Goal: Complete application form: Complete application form

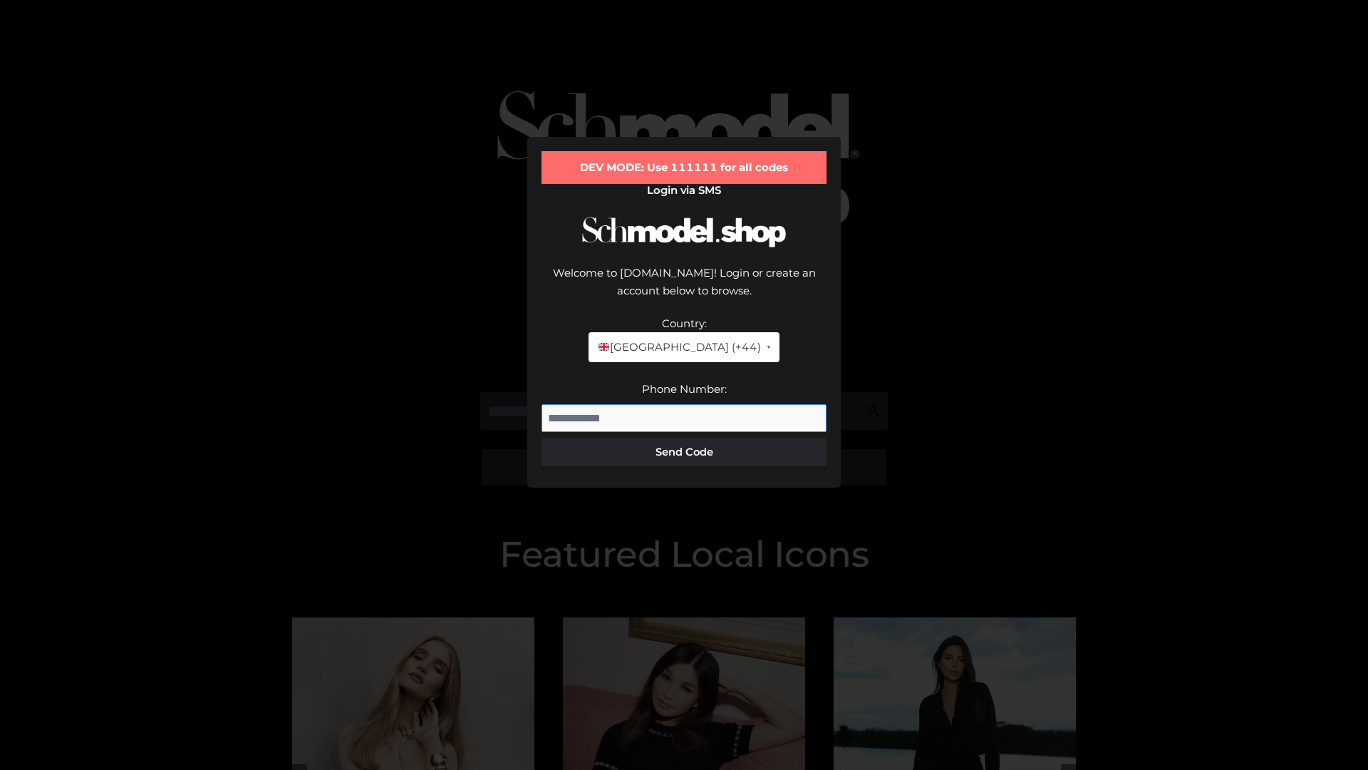
click at [684, 404] on input "Phone Number:" at bounding box center [684, 418] width 285 height 29
type input "**********"
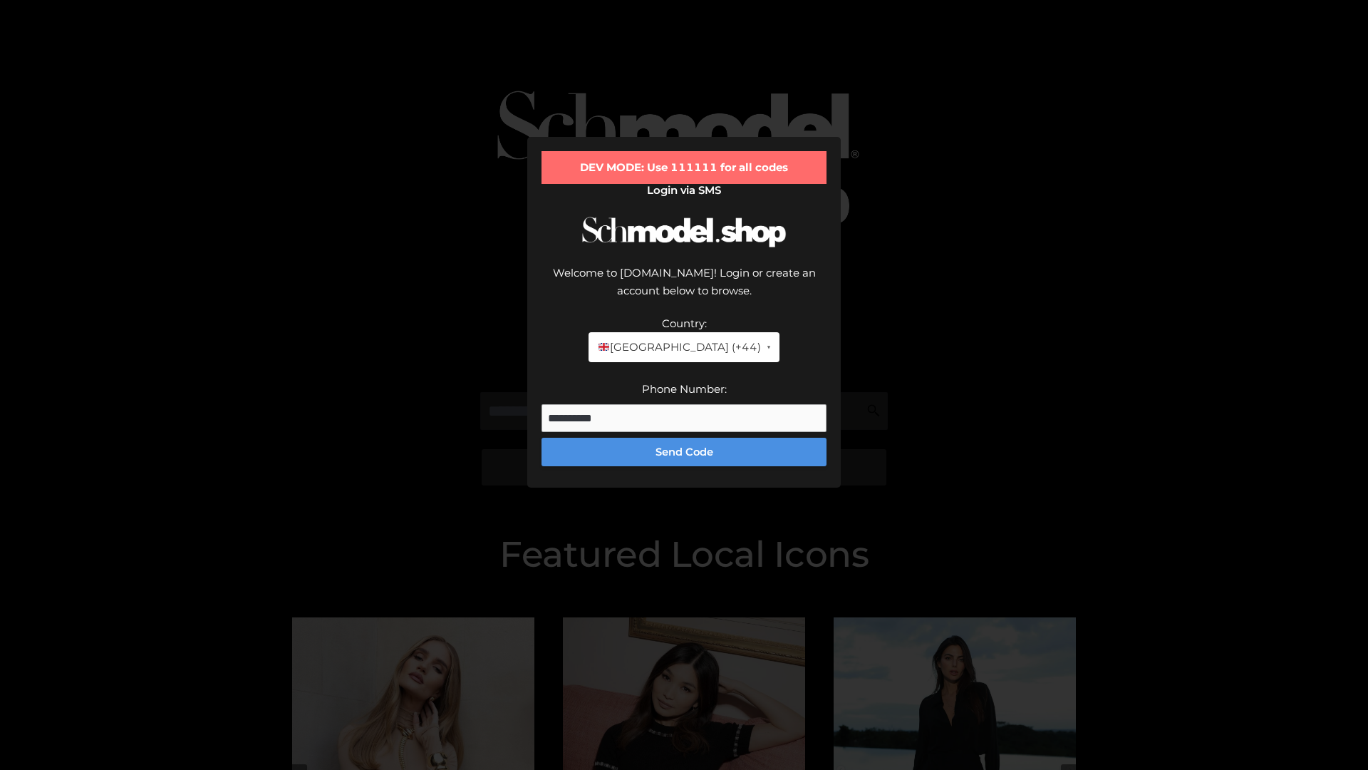
click at [684, 438] on button "Send Code" at bounding box center [684, 452] width 285 height 29
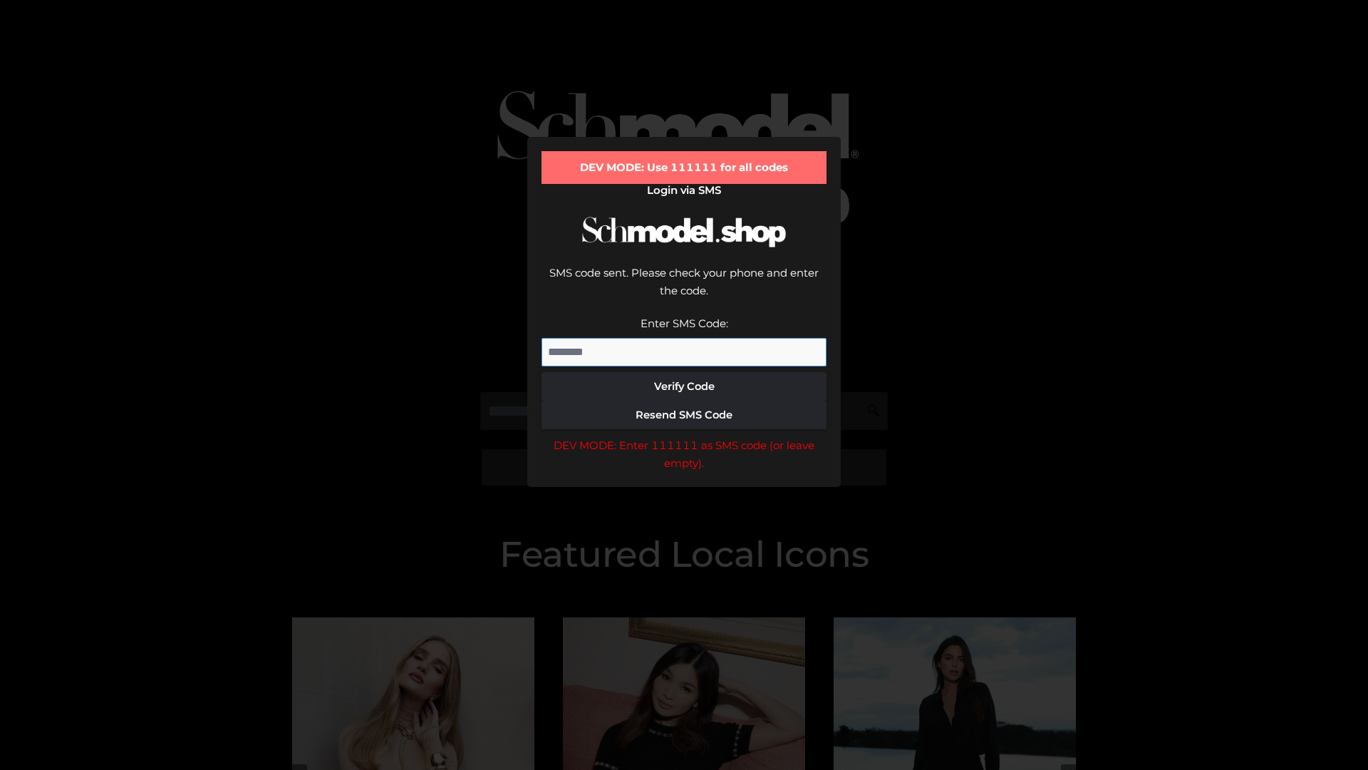
click at [684, 338] on input "Enter SMS Code:" at bounding box center [684, 352] width 285 height 29
type input "******"
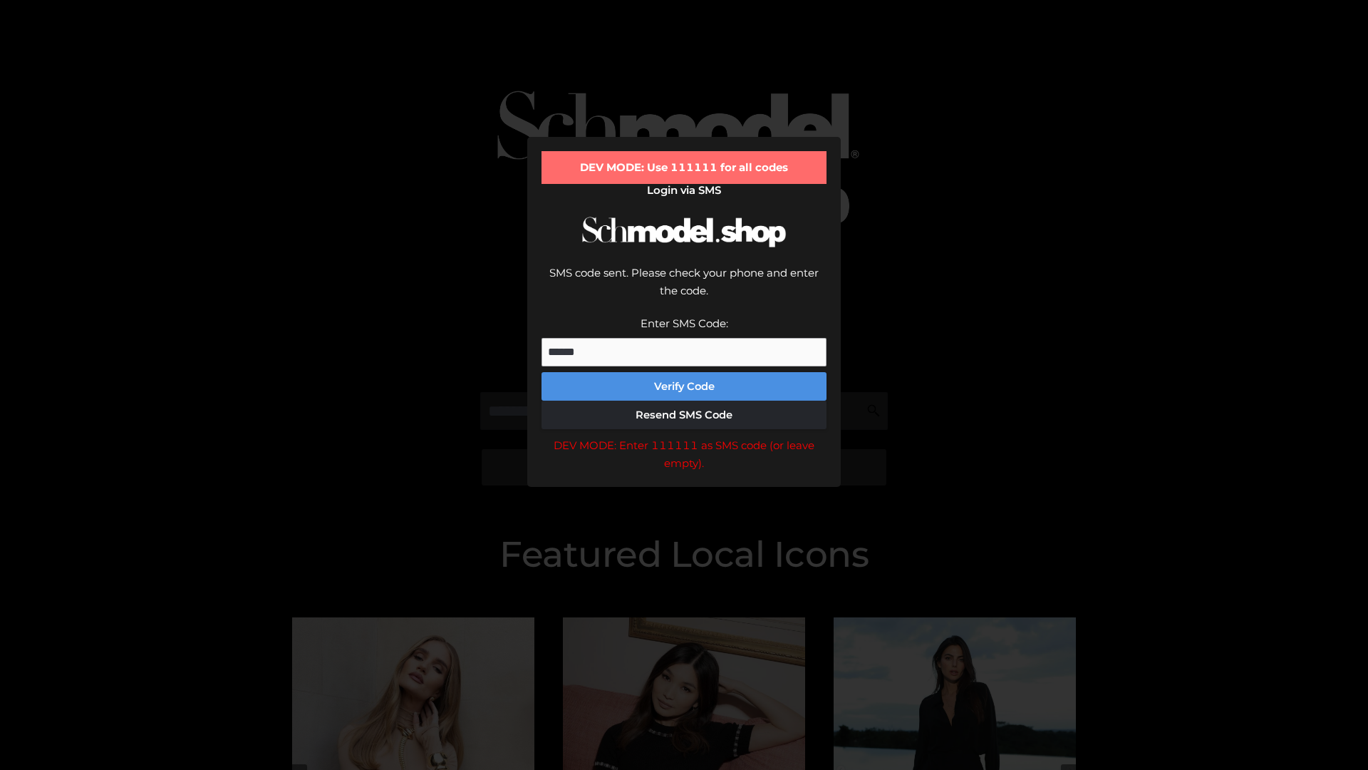
click at [684, 372] on button "Verify Code" at bounding box center [684, 386] width 285 height 29
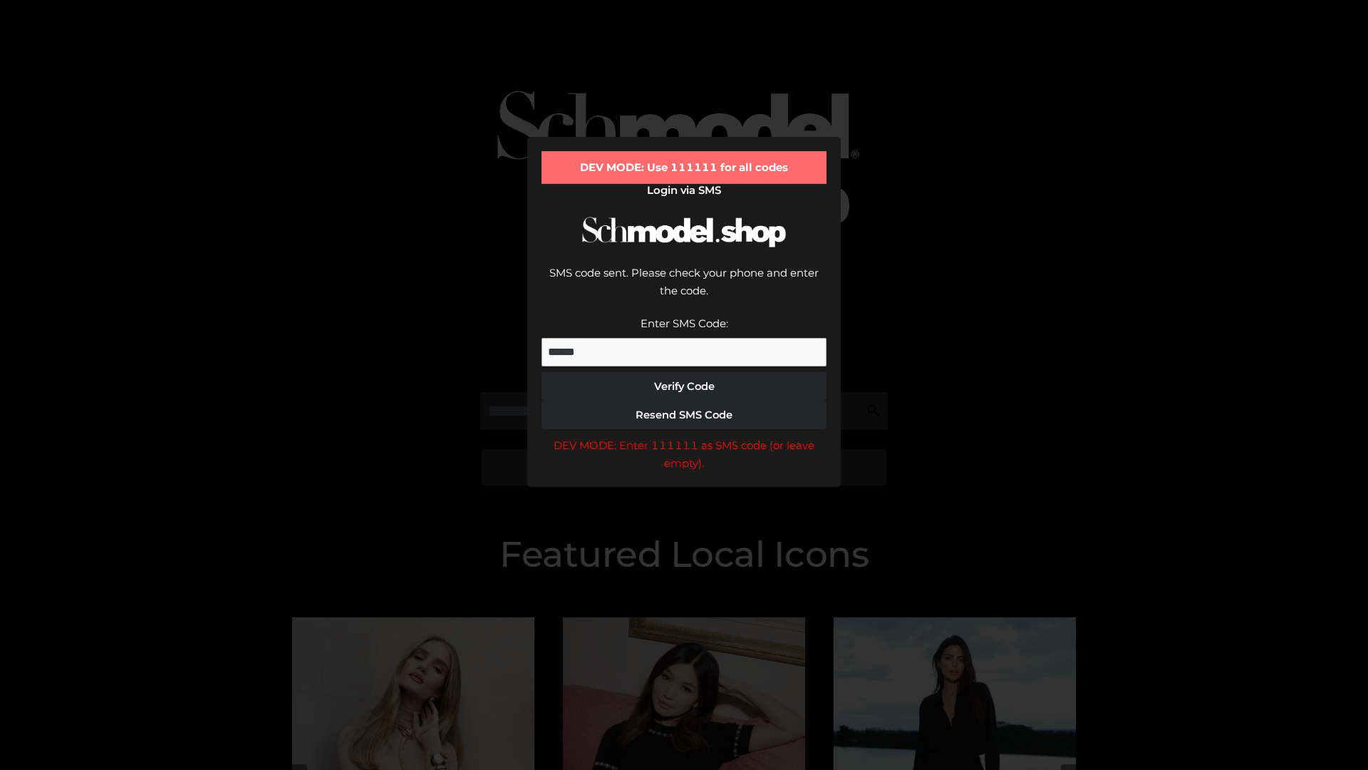
click at [684, 436] on div "DEV MODE: Enter 111111 as SMS code (or leave empty)." at bounding box center [684, 454] width 285 height 36
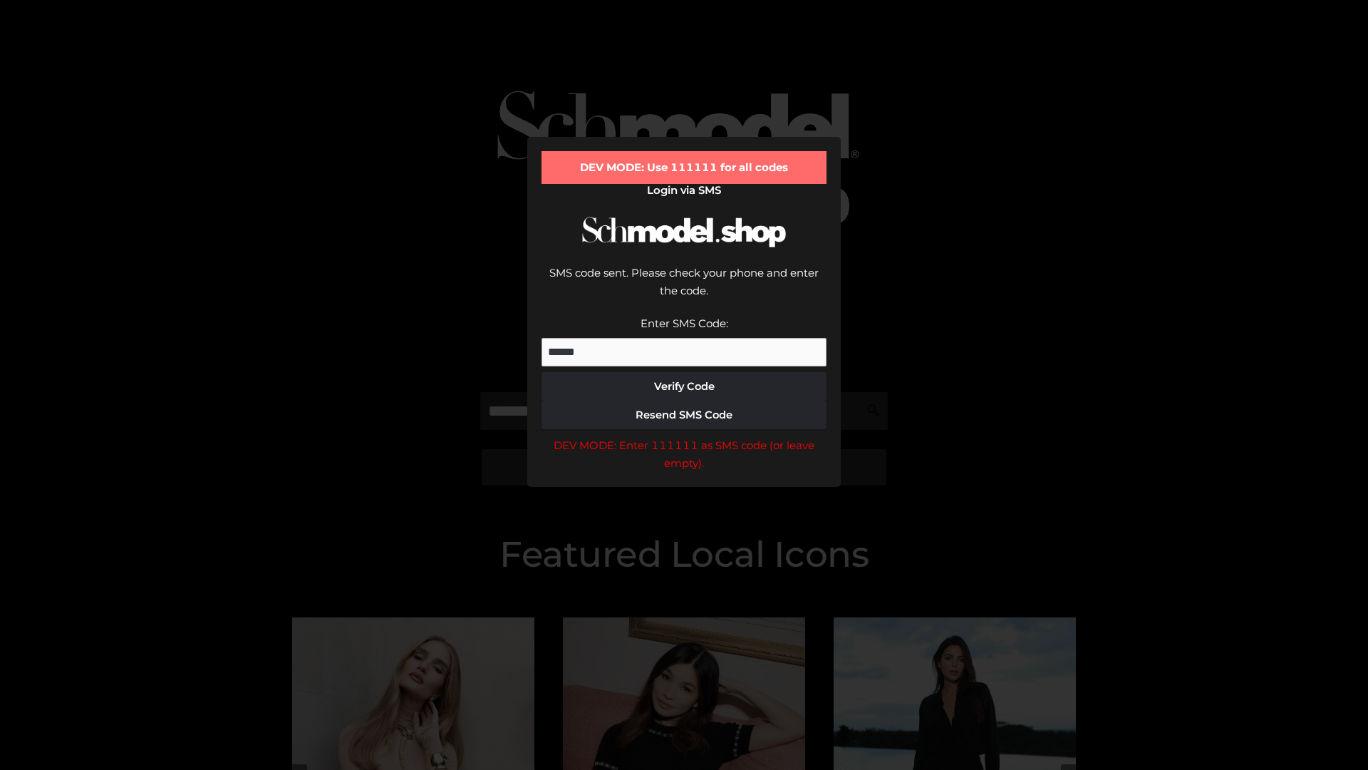
click at [684, 436] on div "DEV MODE: Enter 111111 as SMS code (or leave empty)." at bounding box center [684, 454] width 285 height 36
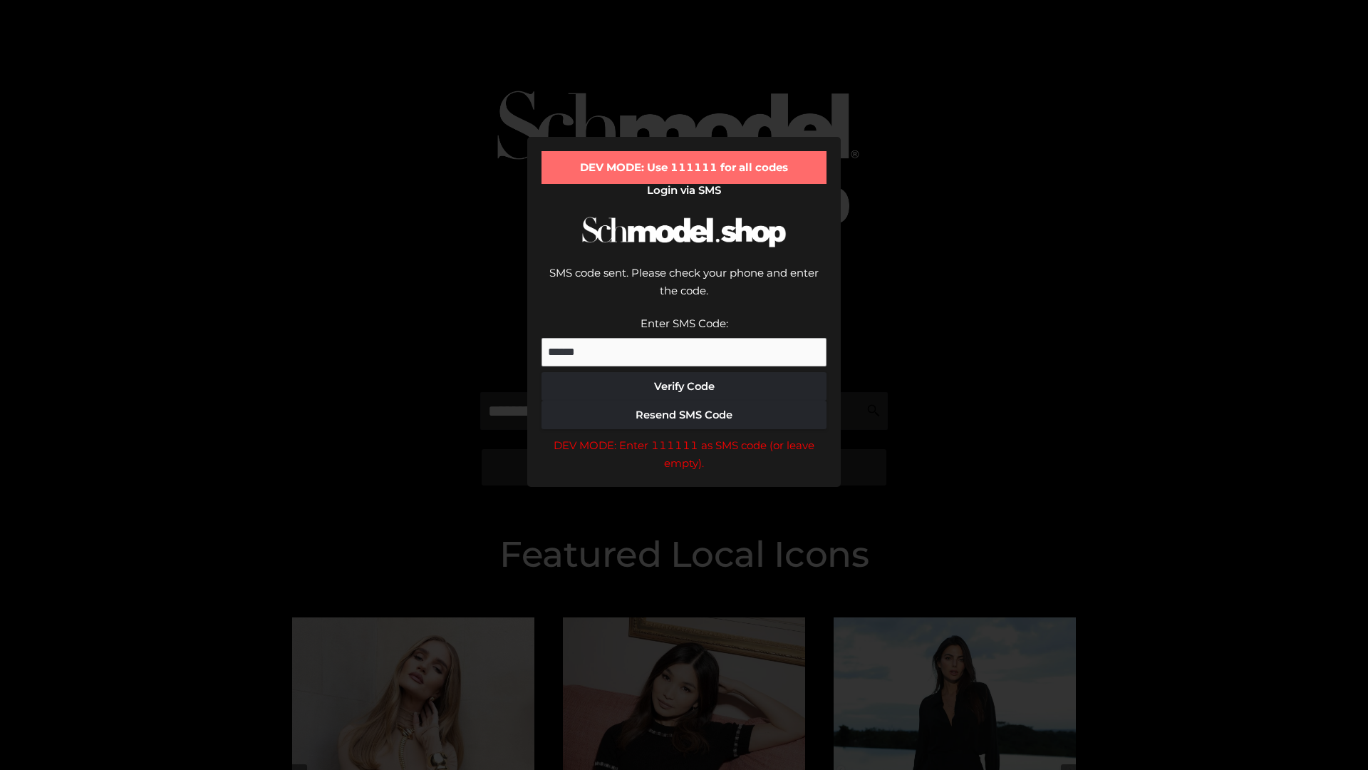
click at [684, 436] on div "DEV MODE: Enter 111111 as SMS code (or leave empty)." at bounding box center [684, 454] width 285 height 36
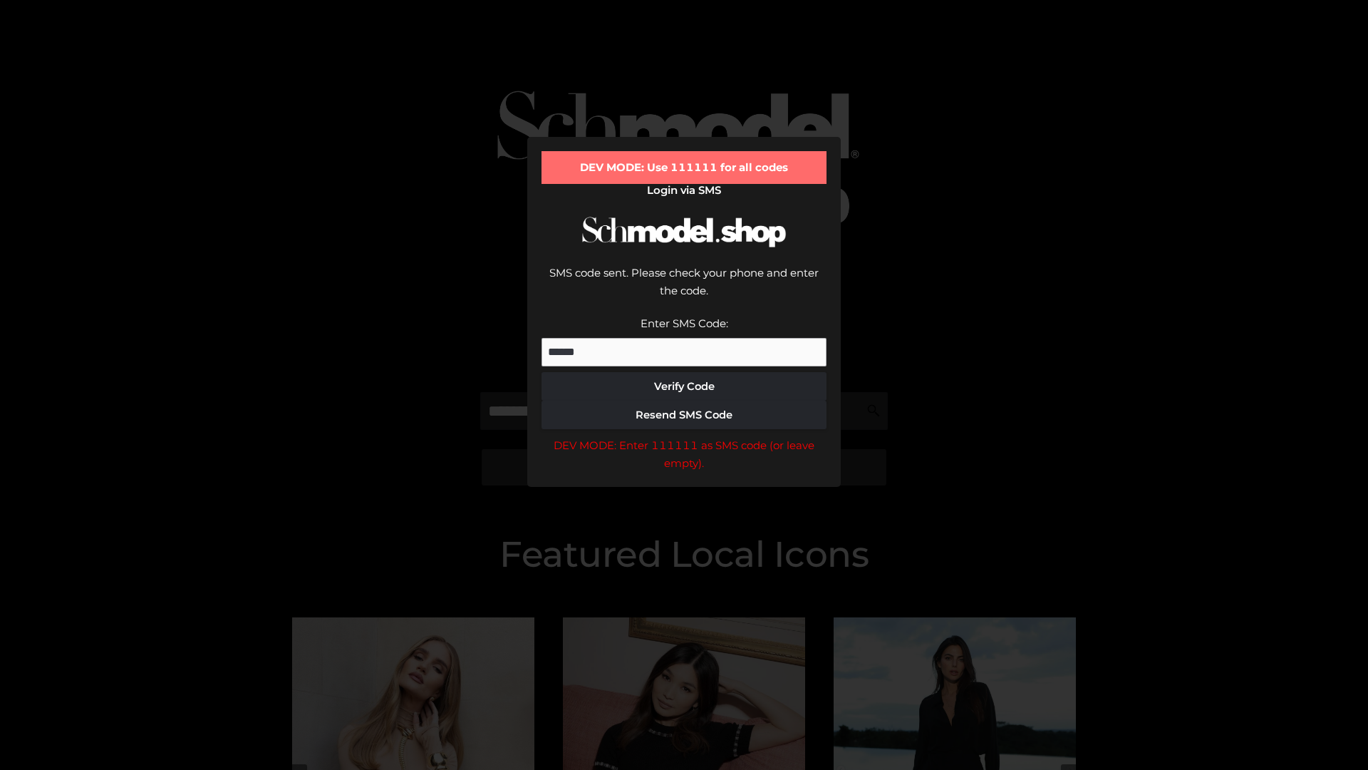
click at [684, 436] on div "DEV MODE: Enter 111111 as SMS code (or leave empty)." at bounding box center [684, 454] width 285 height 36
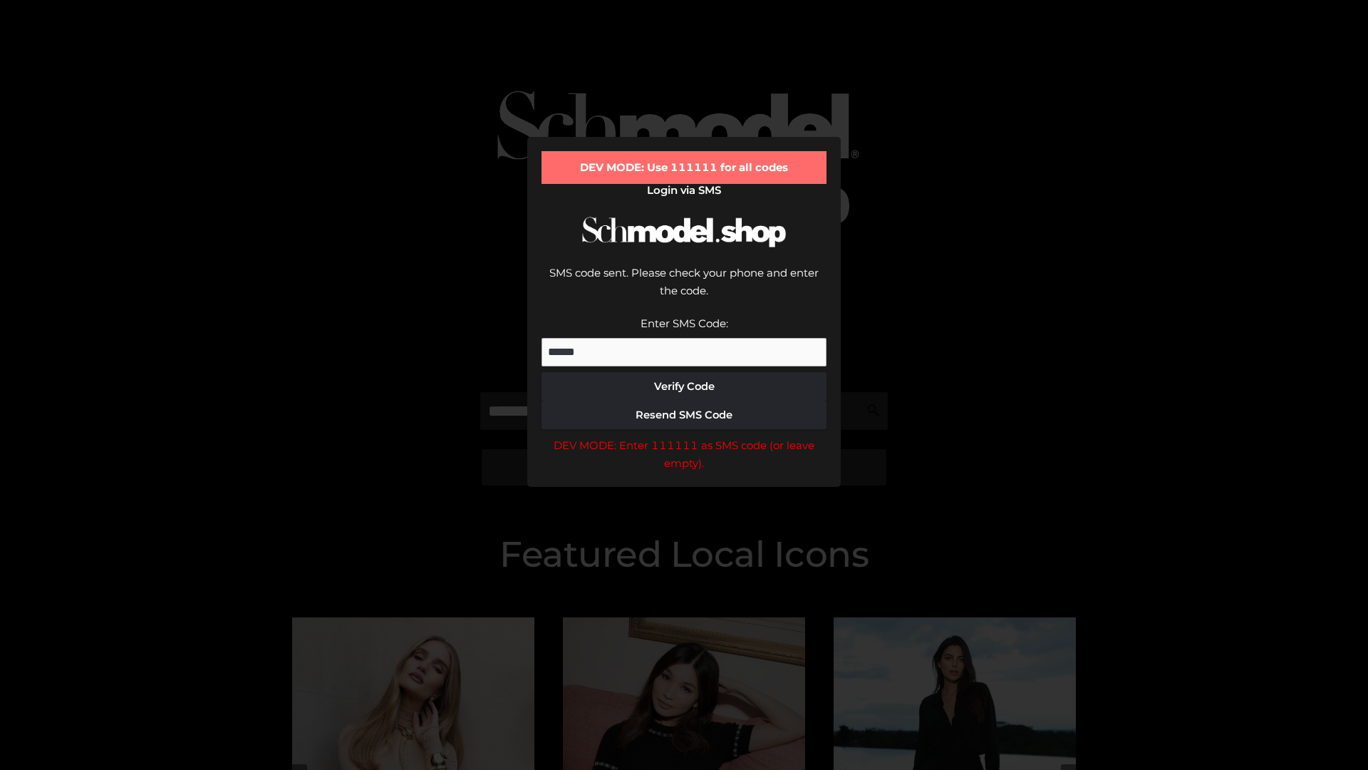
click at [684, 436] on div "DEV MODE: Enter 111111 as SMS code (or leave empty)." at bounding box center [684, 454] width 285 height 36
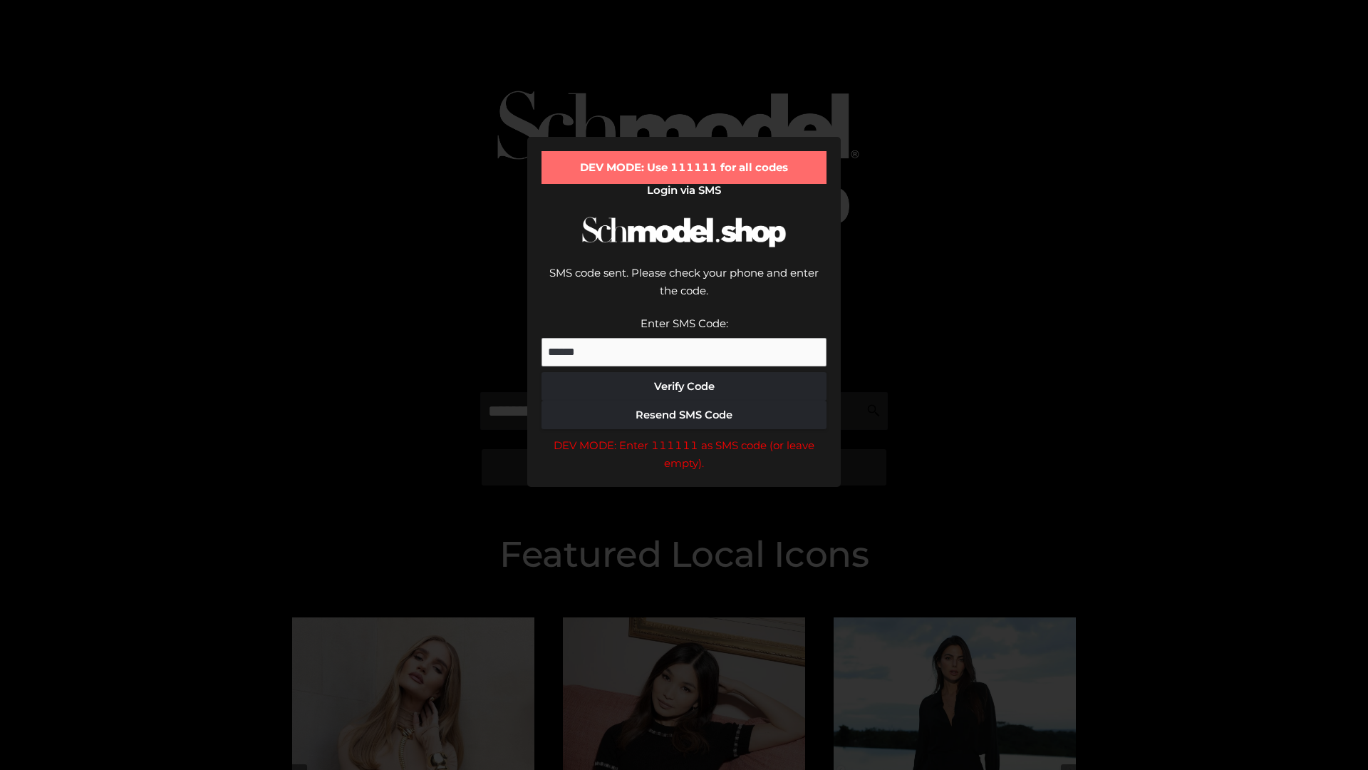
click at [684, 436] on div "DEV MODE: Enter 111111 as SMS code (or leave empty)." at bounding box center [684, 454] width 285 height 36
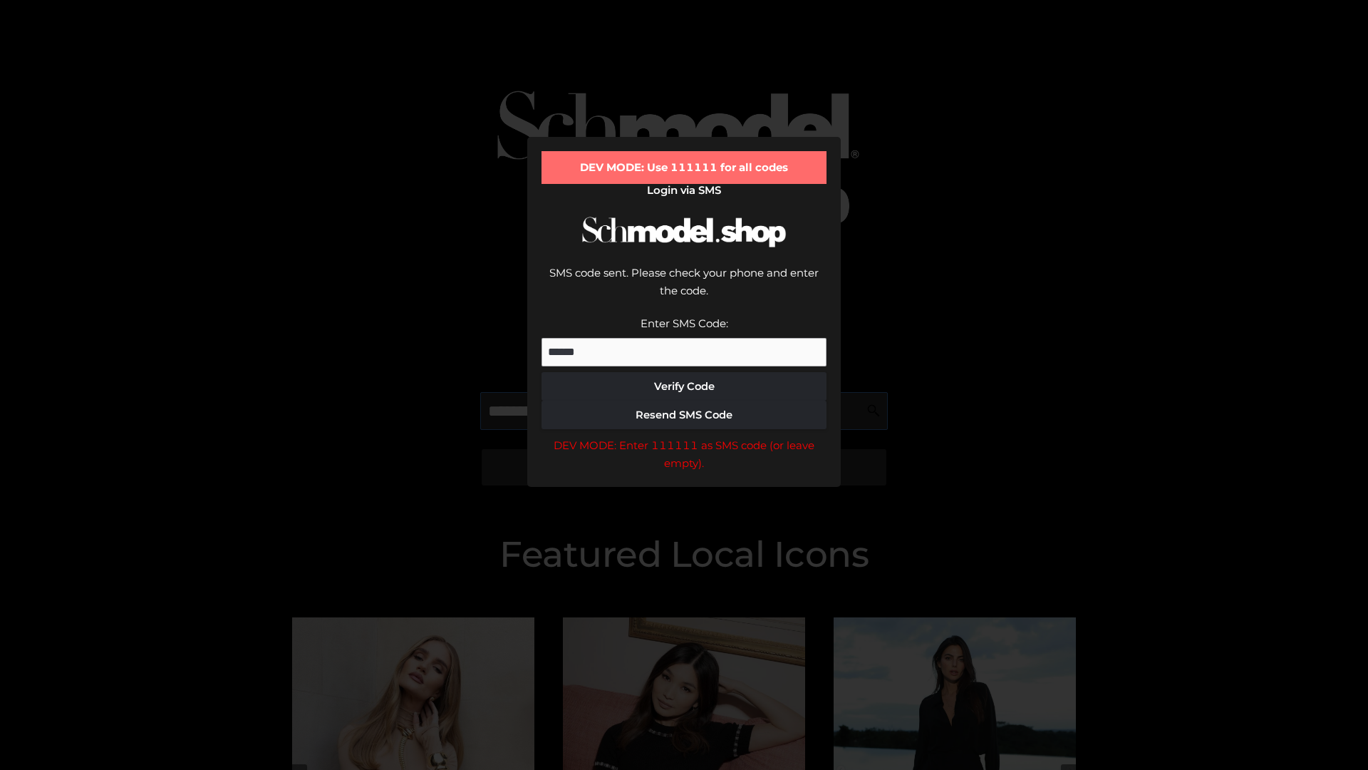
scroll to position [0, 73]
click at [684, 436] on div "DEV MODE: Enter 111111 as SMS code (or leave empty)." at bounding box center [684, 454] width 285 height 36
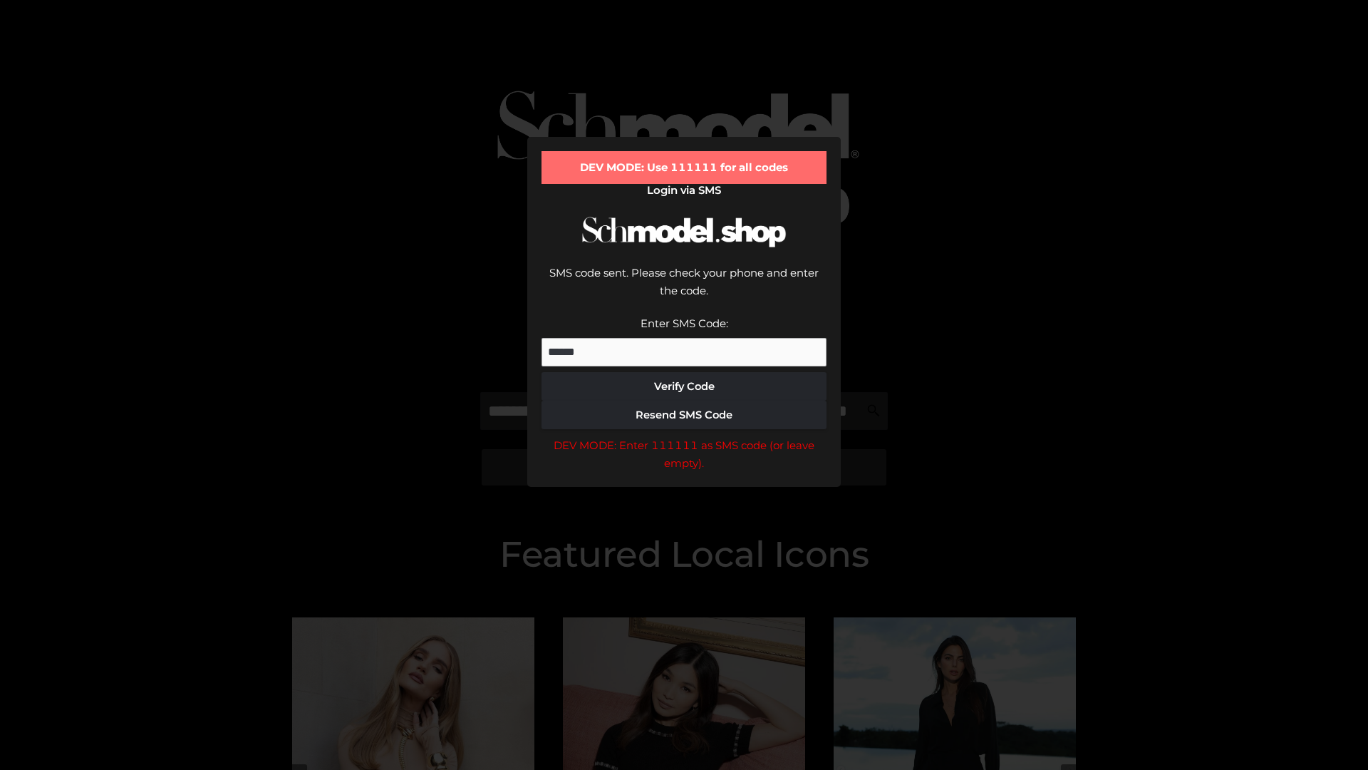
click at [684, 436] on div "DEV MODE: Enter 111111 as SMS code (or leave empty)." at bounding box center [684, 454] width 285 height 36
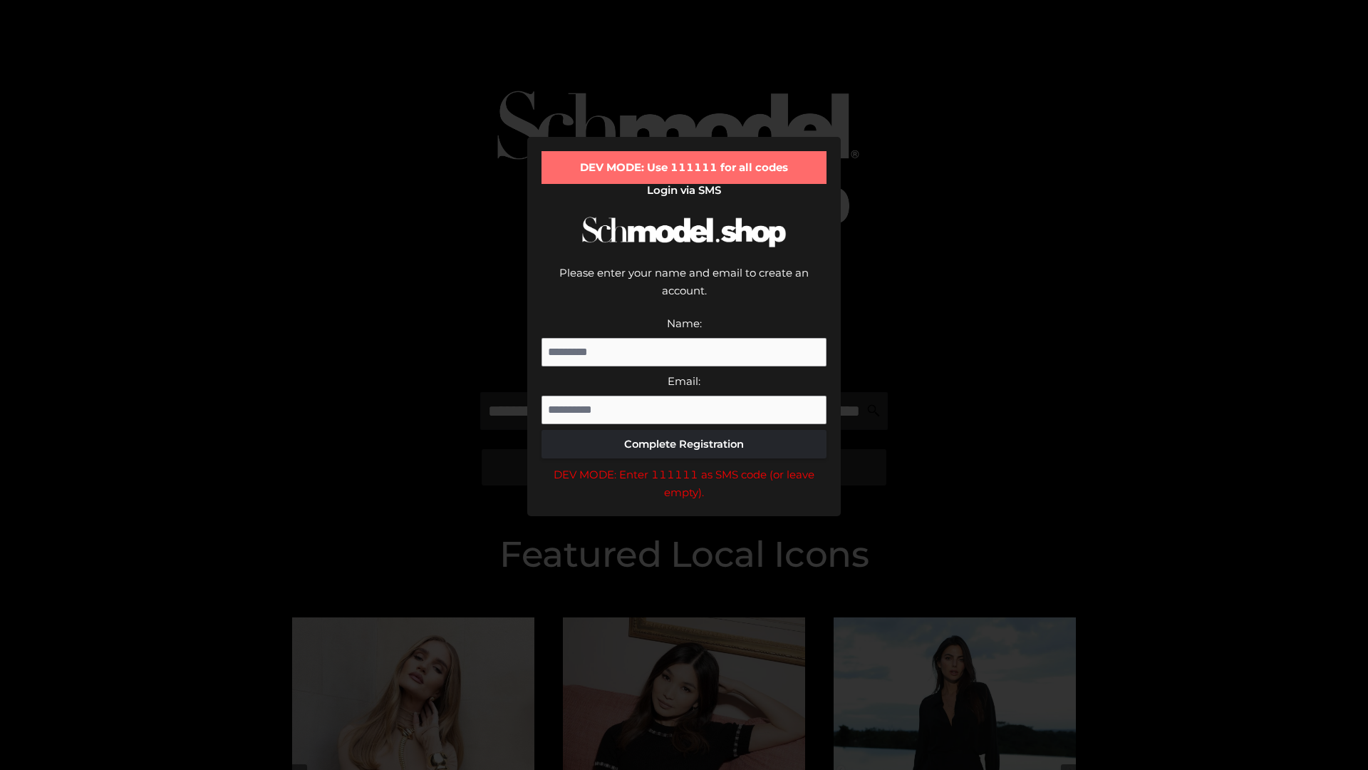
click at [684, 465] on div "DEV MODE: Enter 111111 as SMS code (or leave empty)." at bounding box center [684, 483] width 285 height 36
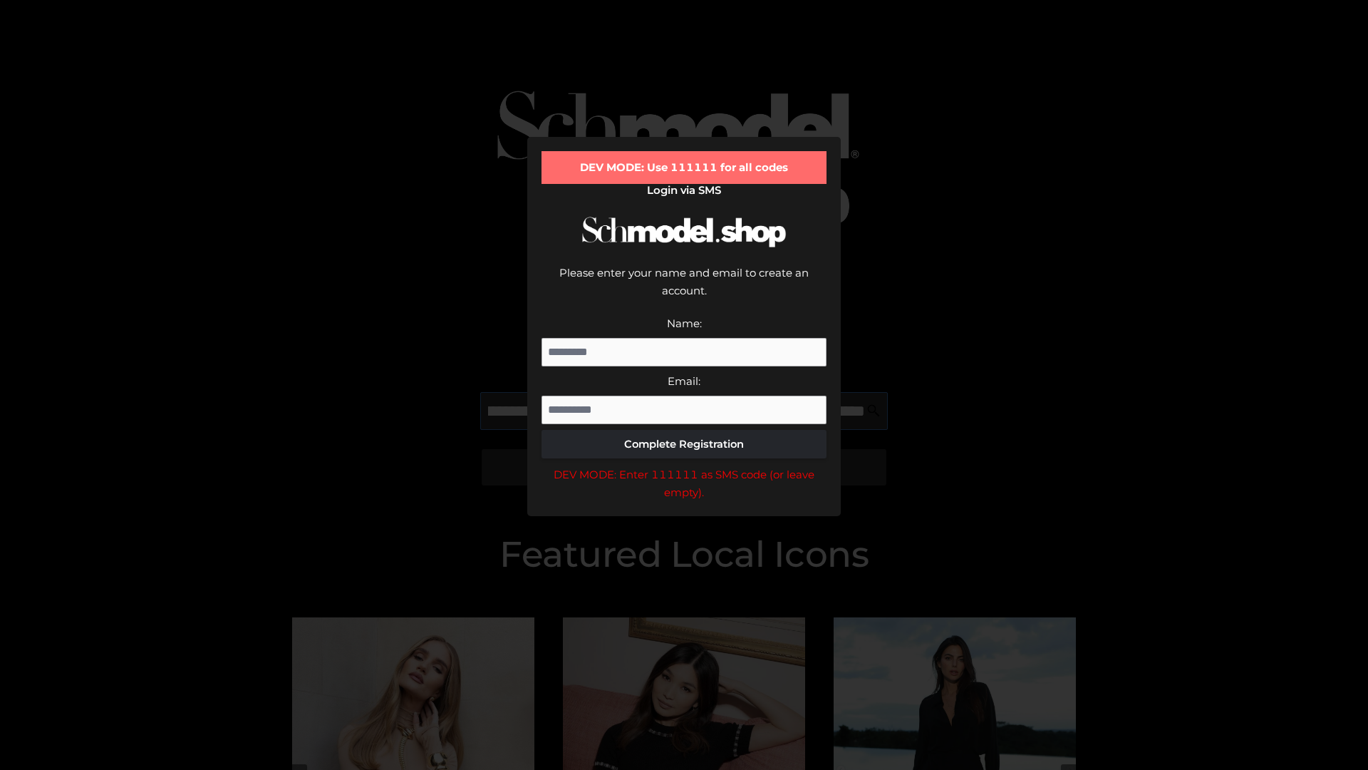
scroll to position [0, 177]
click at [684, 465] on div "DEV MODE: Enter 111111 as SMS code (or leave empty)." at bounding box center [684, 483] width 285 height 36
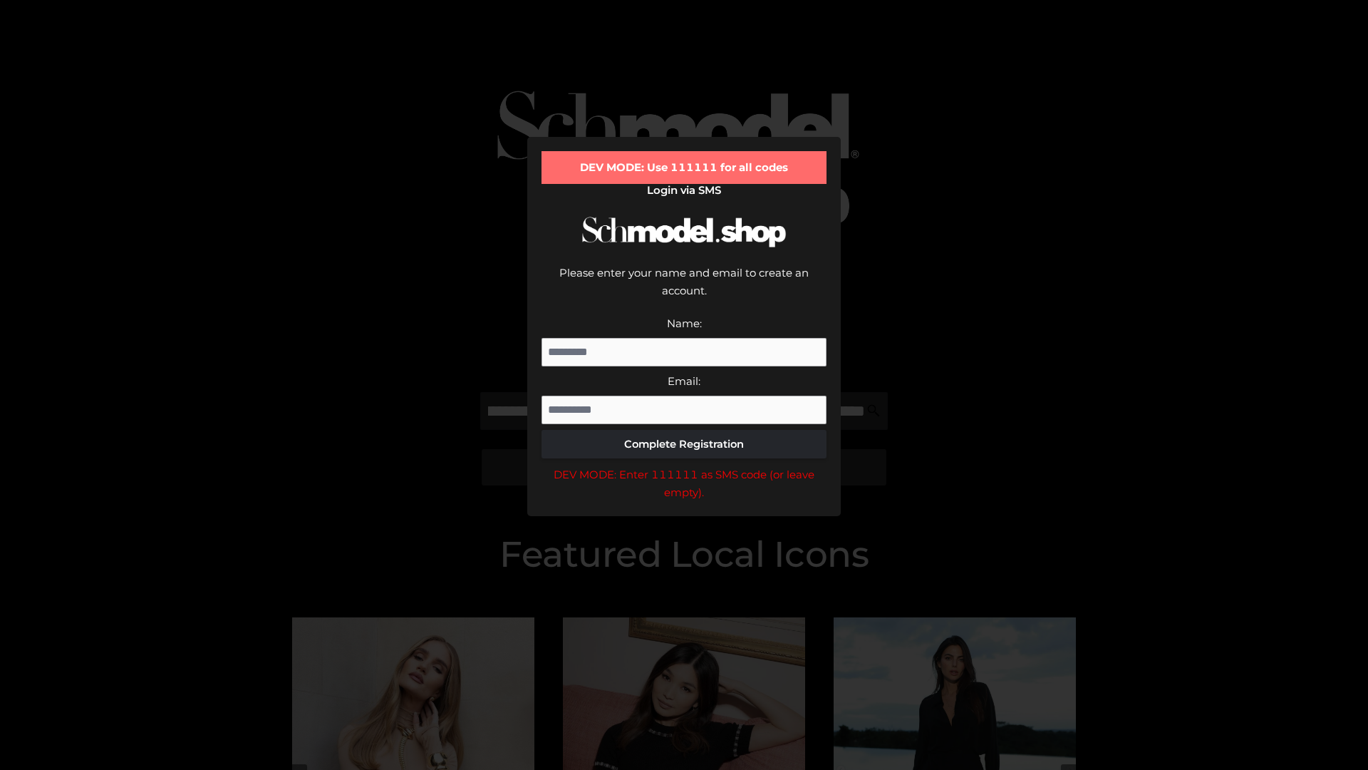
click at [684, 465] on div "DEV MODE: Enter 111111 as SMS code (or leave empty)." at bounding box center [684, 483] width 285 height 36
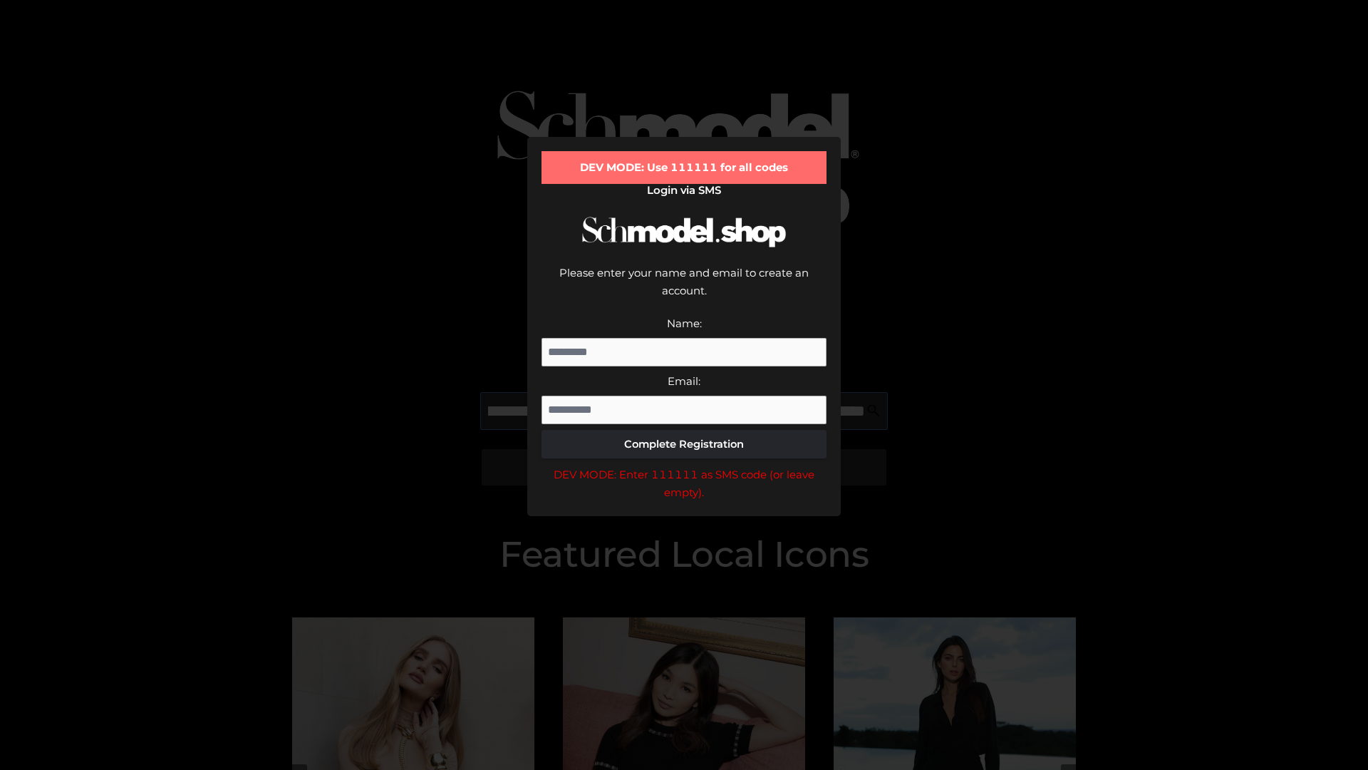
scroll to position [0, 259]
click at [684, 465] on div "DEV MODE: Enter 111111 as SMS code (or leave empty)." at bounding box center [684, 483] width 285 height 36
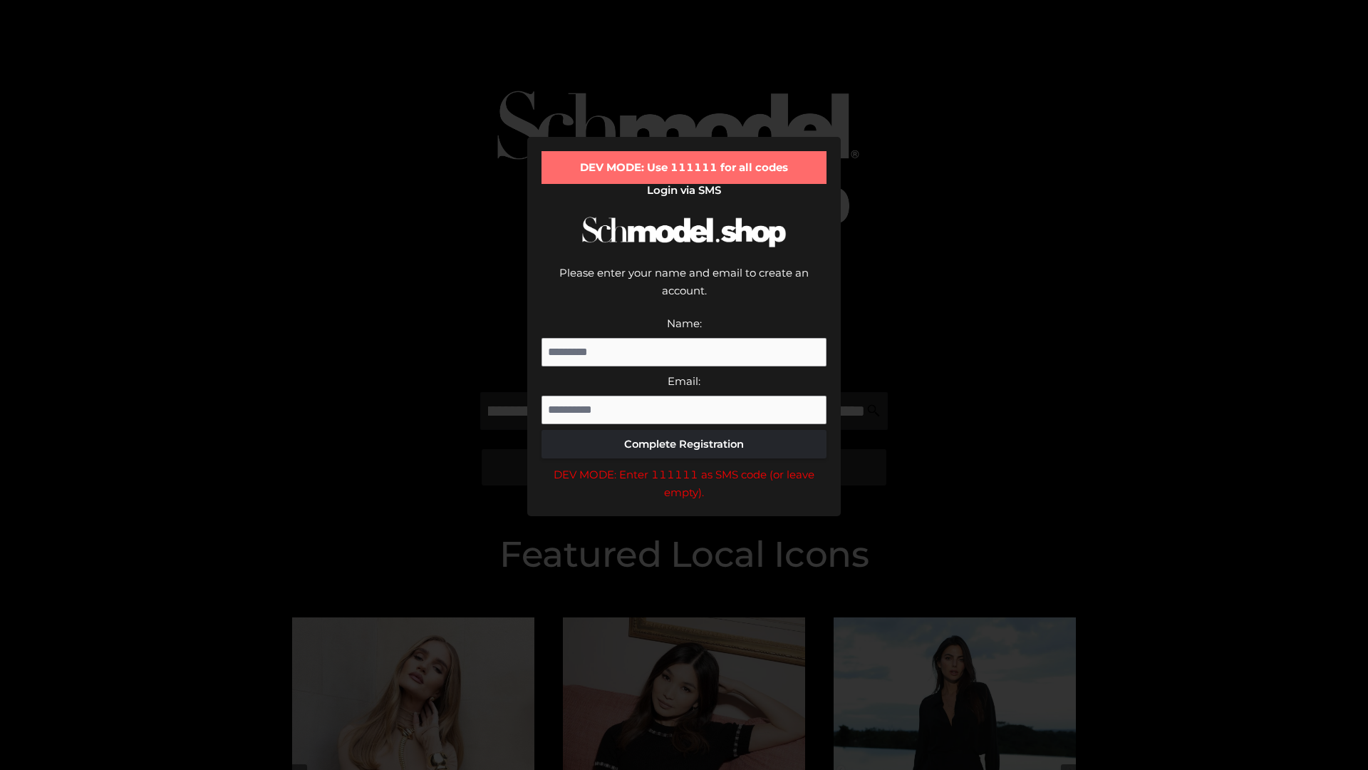
click at [684, 465] on div "DEV MODE: Enter 111111 as SMS code (or leave empty)." at bounding box center [684, 483] width 285 height 36
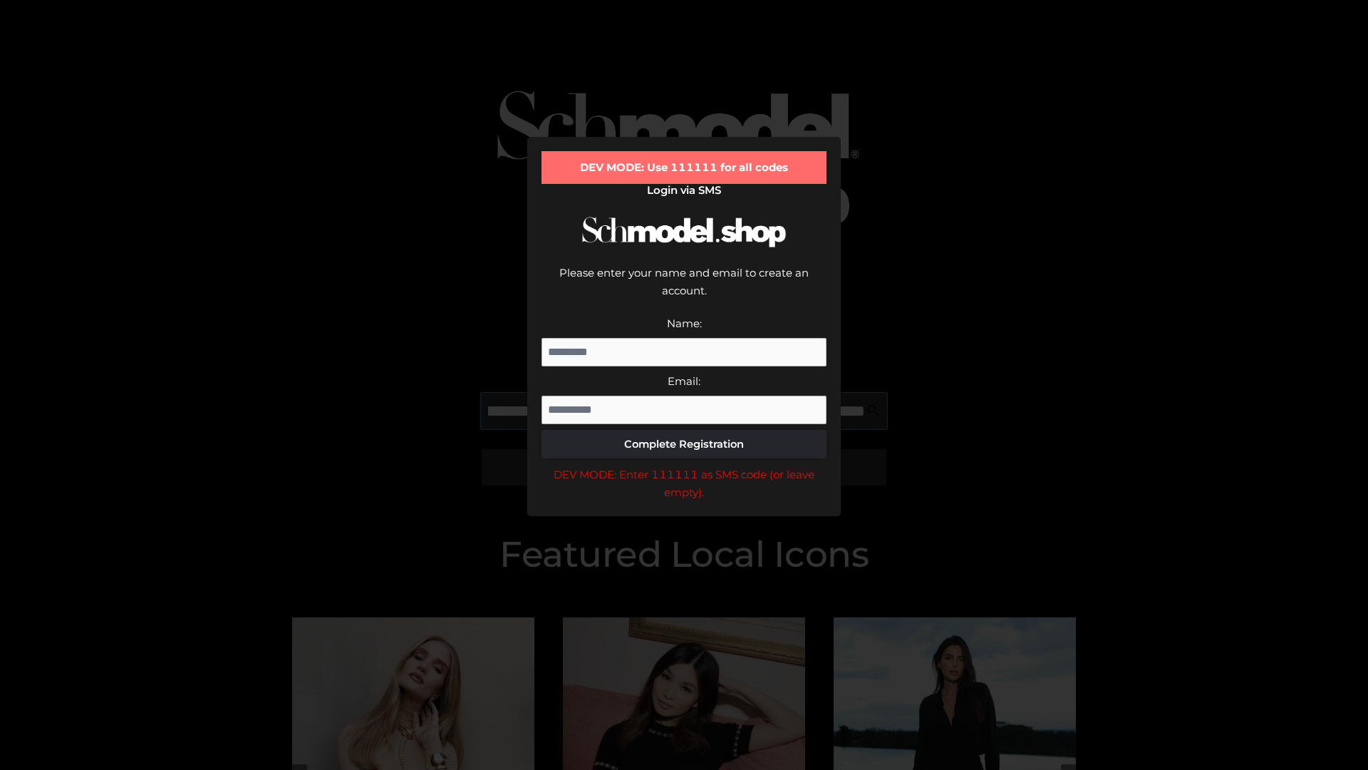
scroll to position [0, 345]
click at [684, 465] on div "DEV MODE: Enter 111111 as SMS code (or leave empty)." at bounding box center [684, 483] width 285 height 36
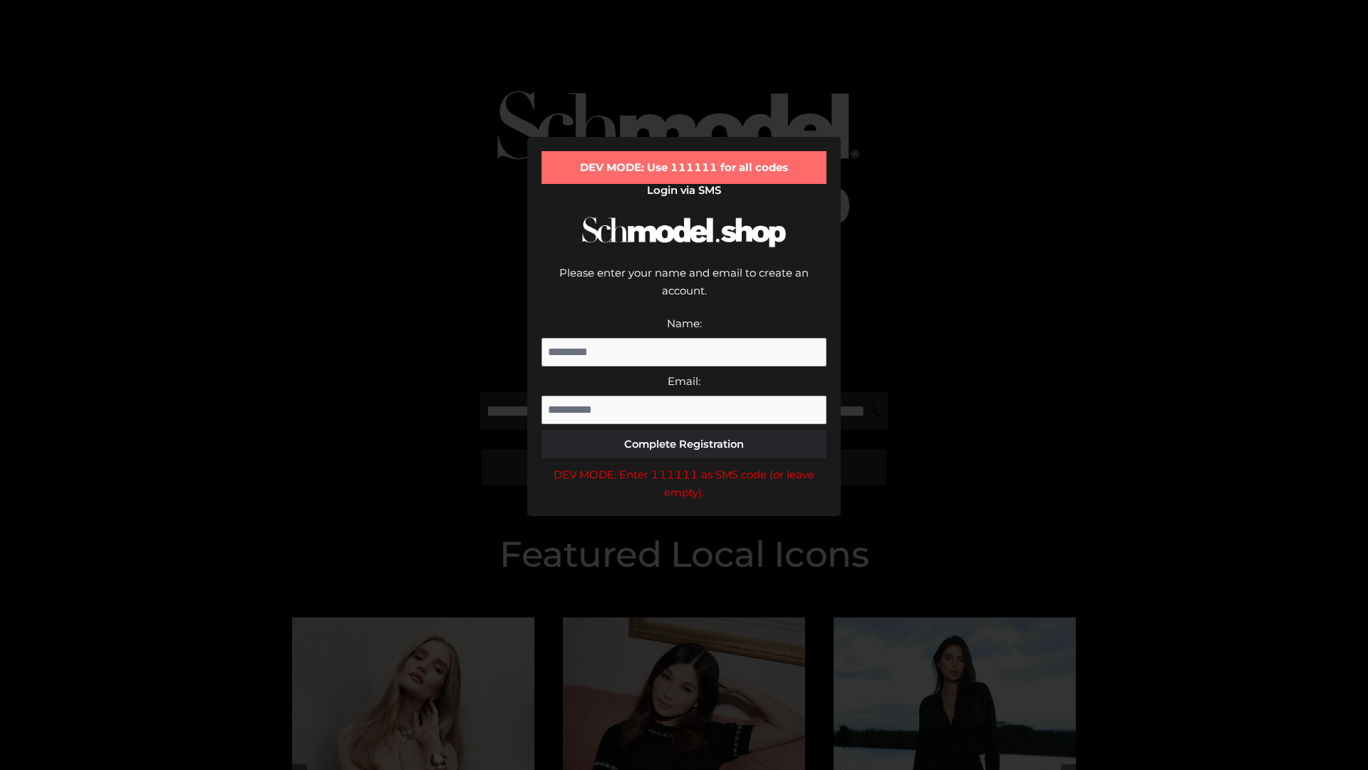
click at [684, 465] on div "DEV MODE: Enter 111111 as SMS code (or leave empty)." at bounding box center [684, 483] width 285 height 36
type input "**********"
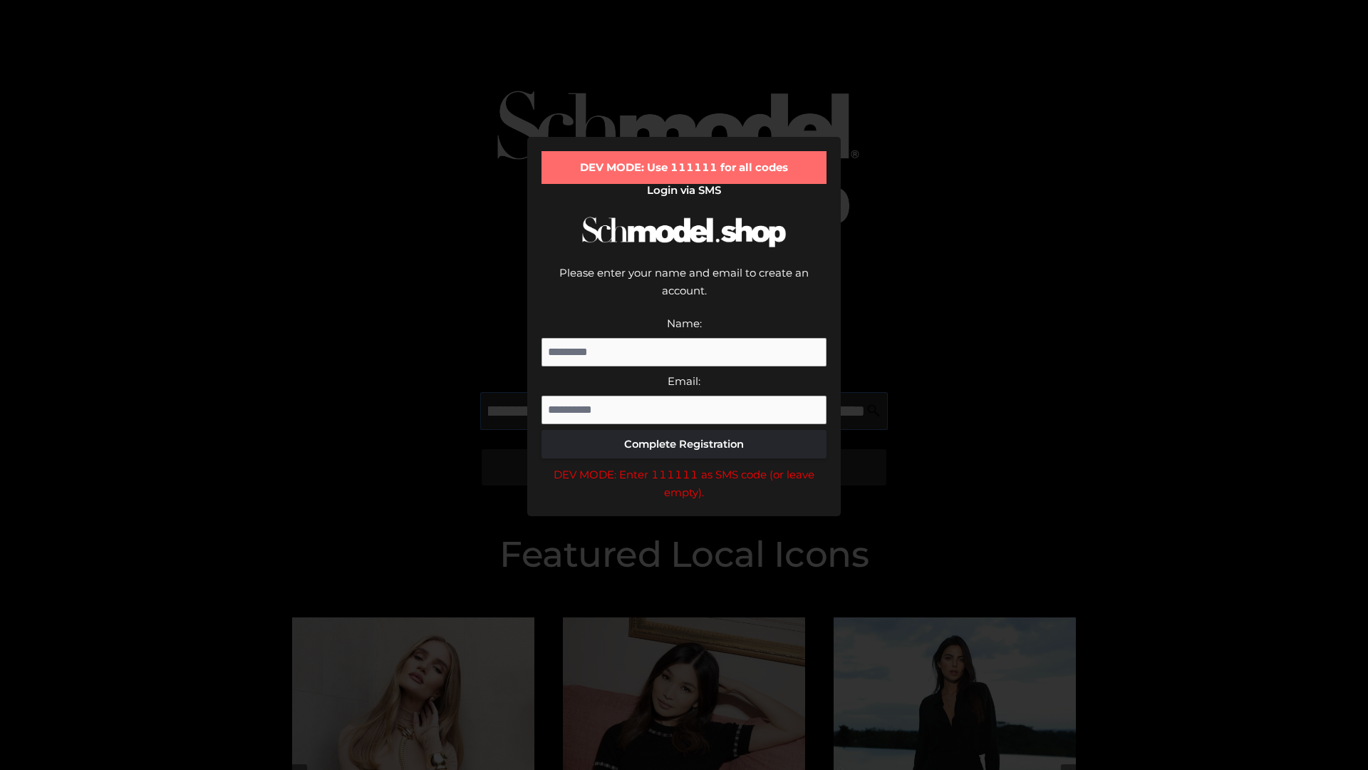
scroll to position [0, 413]
